Goal: Information Seeking & Learning: Learn about a topic

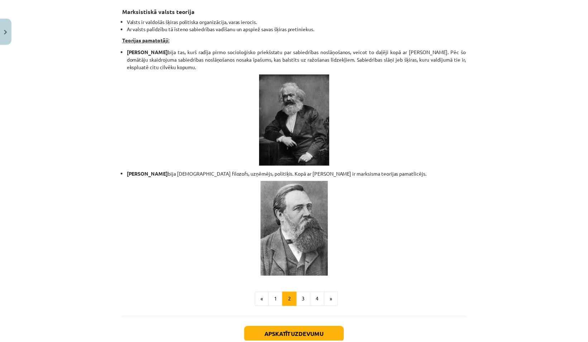
scroll to position [82, 0]
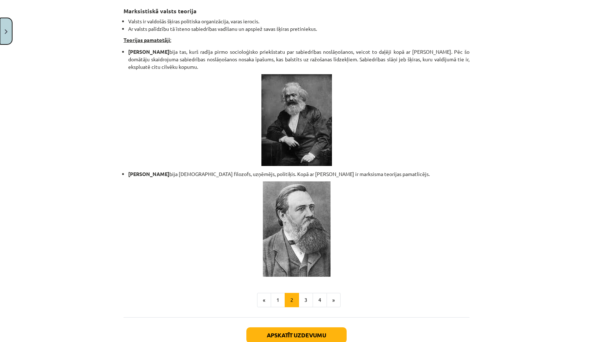
click at [3, 34] on button "Close" at bounding box center [6, 31] width 12 height 26
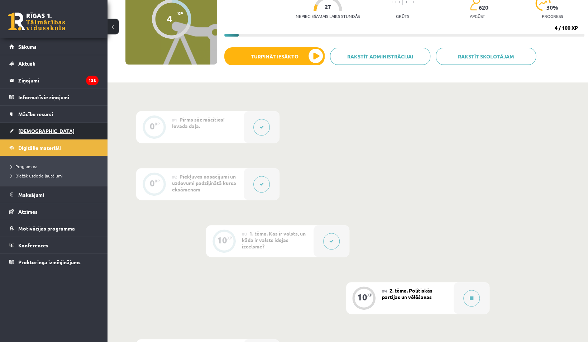
click at [44, 128] on link "[DEMOGRAPHIC_DATA]" at bounding box center [53, 130] width 89 height 16
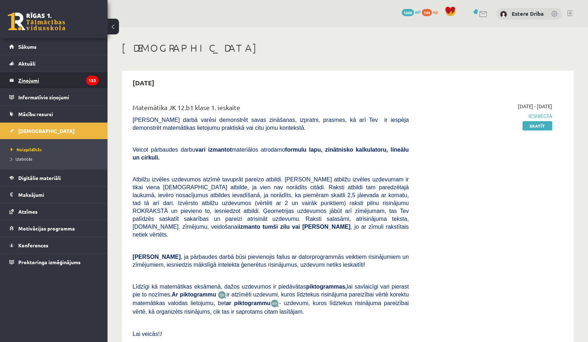
click at [59, 85] on legend "Ziņojumi 133" at bounding box center [58, 80] width 80 height 16
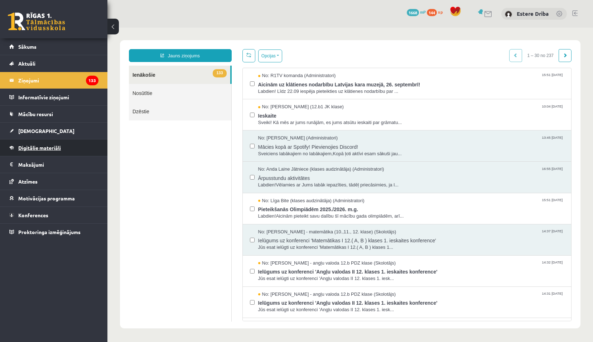
click at [53, 148] on span "Digitālie materiāli" at bounding box center [39, 147] width 43 height 6
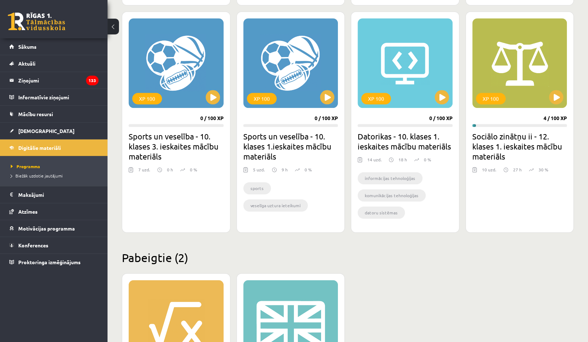
scroll to position [420, 0]
click at [554, 98] on button at bounding box center [555, 97] width 14 height 14
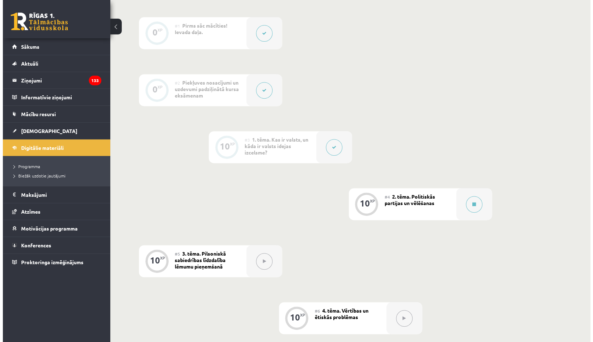
scroll to position [175, 0]
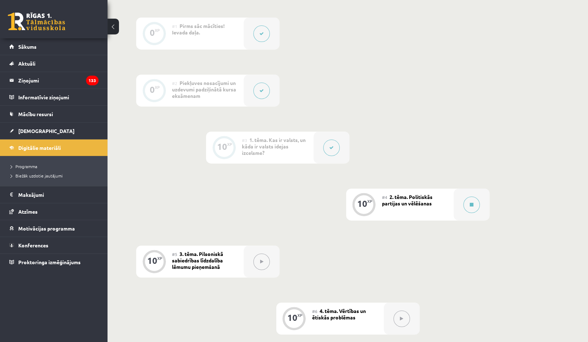
click at [329, 149] on button at bounding box center [331, 147] width 16 height 16
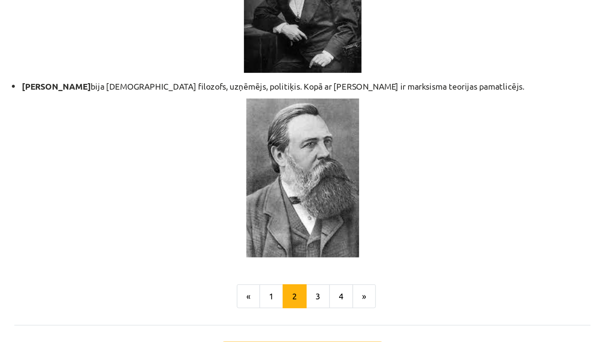
scroll to position [1470, 0]
click at [301, 251] on button "3" at bounding box center [306, 258] width 14 height 14
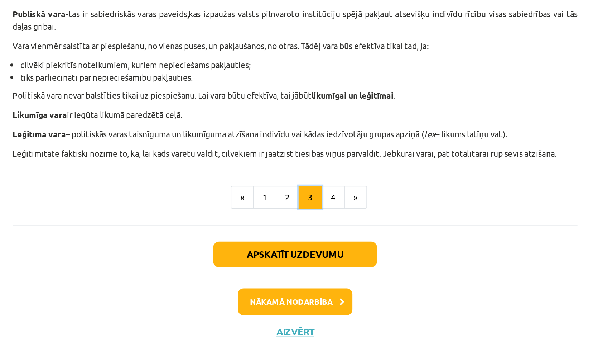
scroll to position [175, 0]
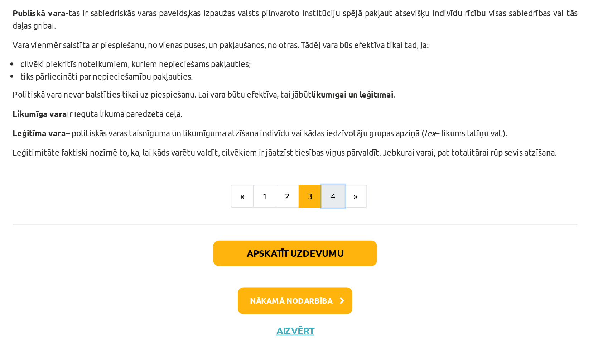
click at [313, 232] on button "4" at bounding box center [320, 230] width 14 height 14
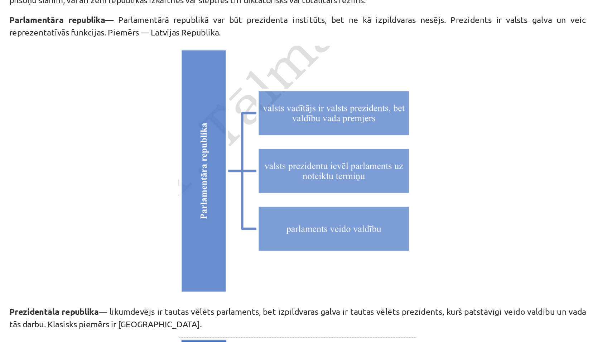
scroll to position [1744, 0]
